Goal: Information Seeking & Learning: Learn about a topic

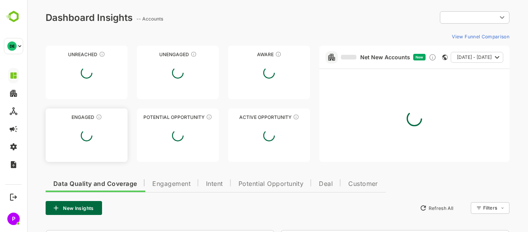
type input "**********"
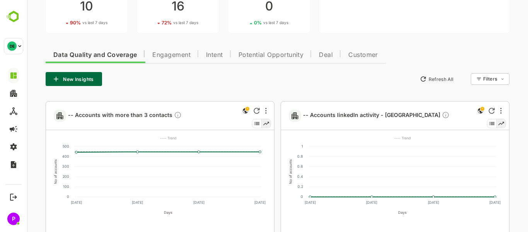
scroll to position [129, 0]
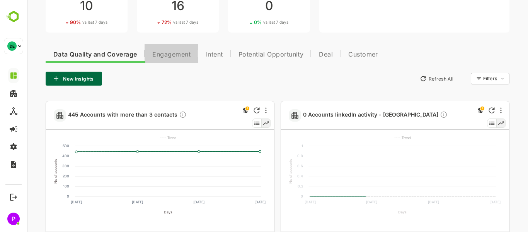
click at [175, 50] on button "Engagement" at bounding box center [172, 53] width 54 height 19
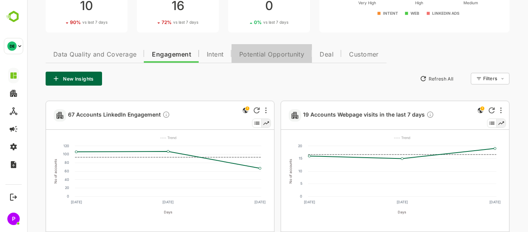
click at [272, 59] on button "Potential Opportunity" at bounding box center [272, 53] width 81 height 19
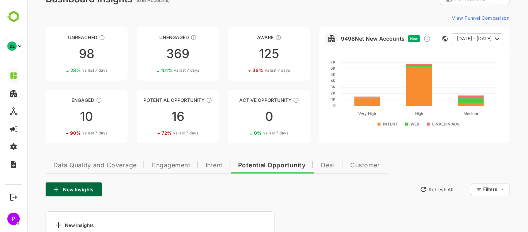
scroll to position [19, 0]
click at [177, 124] on link "Potential Opportunity 16 72 % vs last 7 days" at bounding box center [178, 115] width 82 height 53
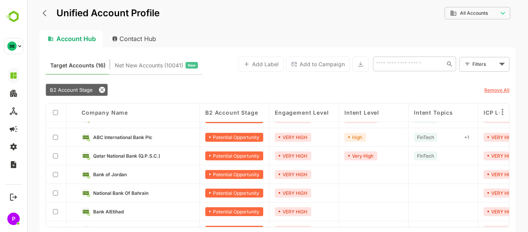
scroll to position [145, 0]
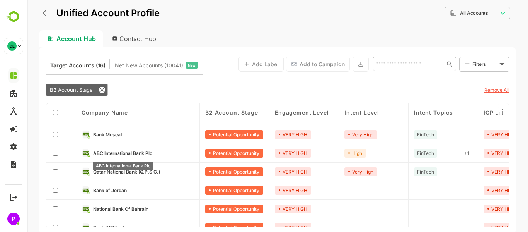
click at [101, 150] on span "ABC International Bank Plc" at bounding box center [122, 153] width 59 height 6
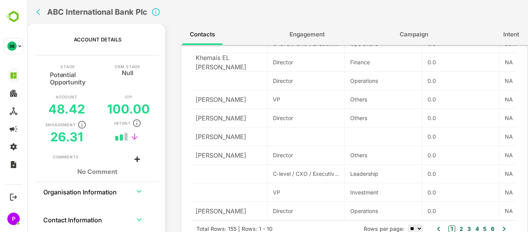
scroll to position [0, 2]
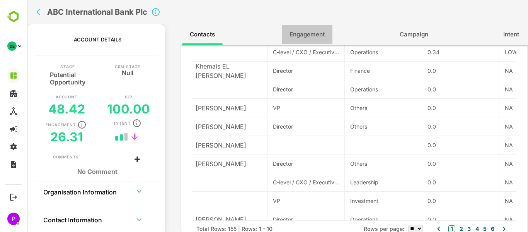
click at [311, 31] on span "Engagement" at bounding box center [307, 34] width 35 height 10
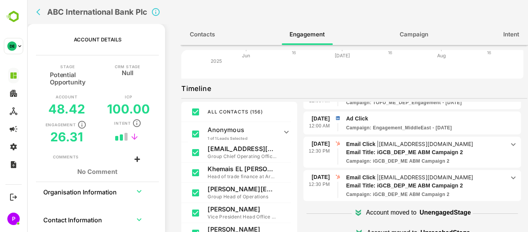
scroll to position [126, 0]
